Goal: Book appointment/travel/reservation

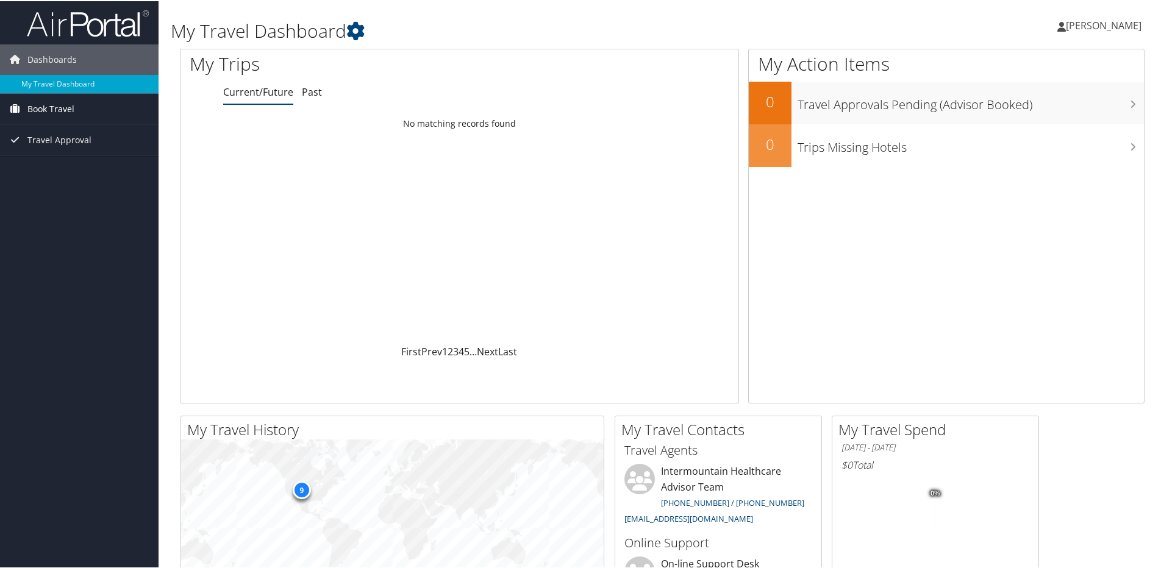
click at [44, 109] on span "Book Travel" at bounding box center [50, 108] width 47 height 30
click at [45, 148] on link "Book/Manage Online Trips" at bounding box center [79, 151] width 159 height 18
